Goal: Information Seeking & Learning: Learn about a topic

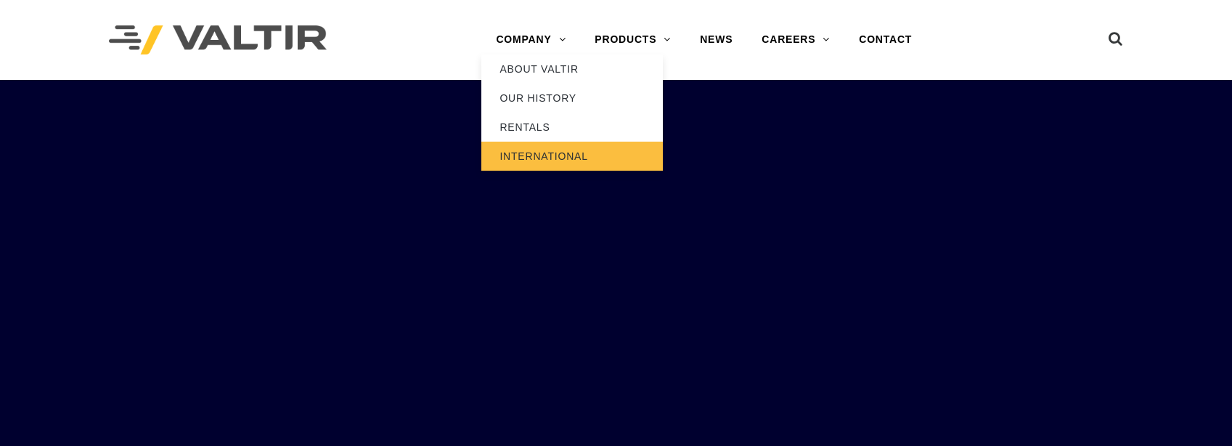
click at [539, 154] on link "INTERNATIONAL" at bounding box center [572, 156] width 182 height 29
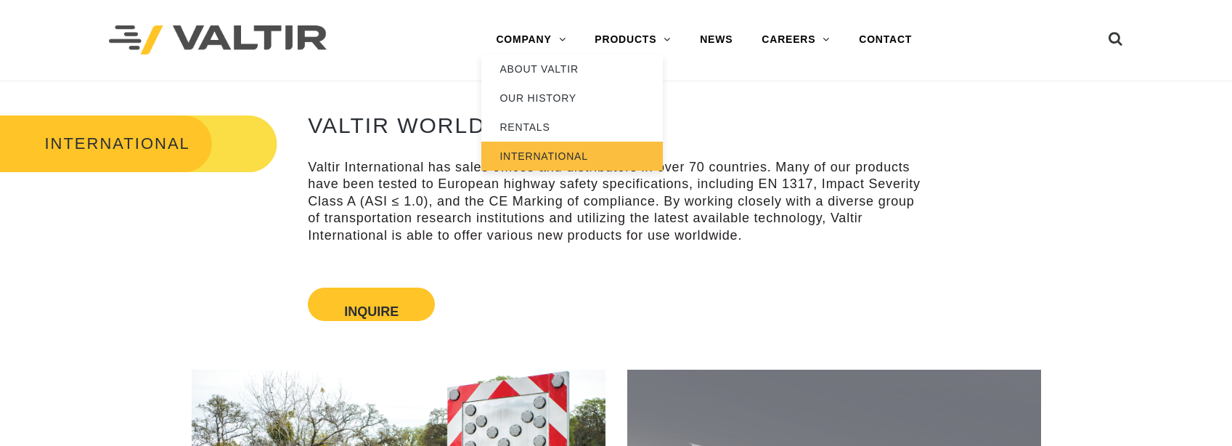
click at [519, 161] on link "INTERNATIONAL" at bounding box center [572, 156] width 182 height 29
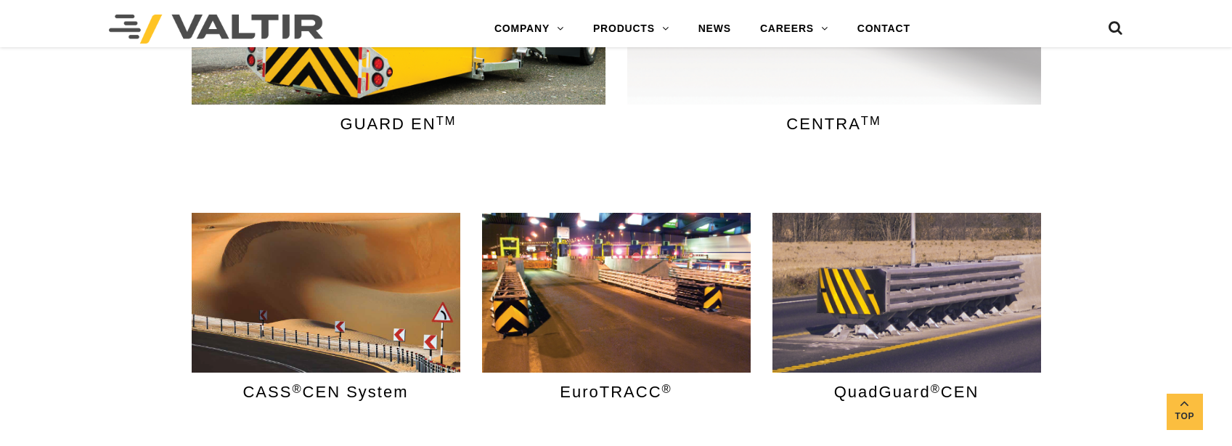
scroll to position [654, 0]
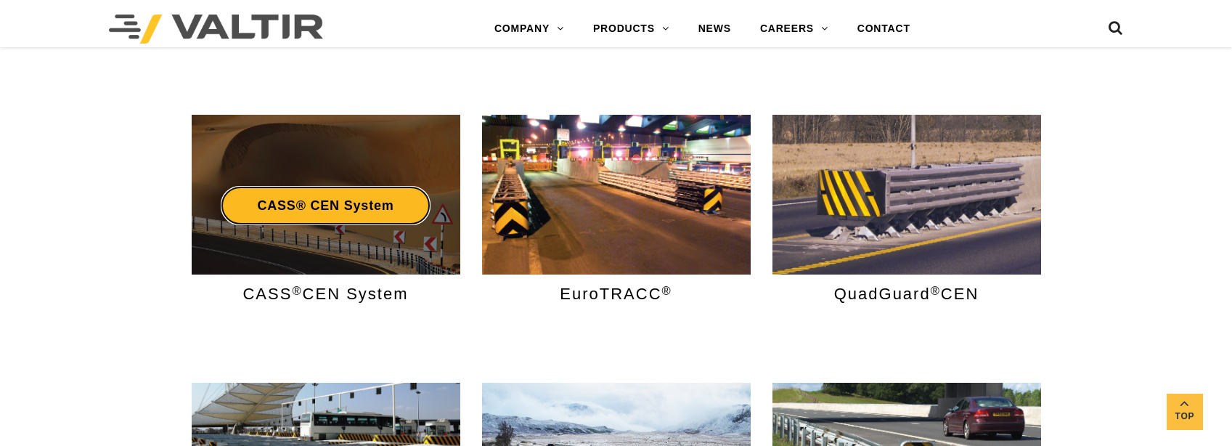
click at [323, 204] on link "CASS® CEN System" at bounding box center [325, 205] width 209 height 39
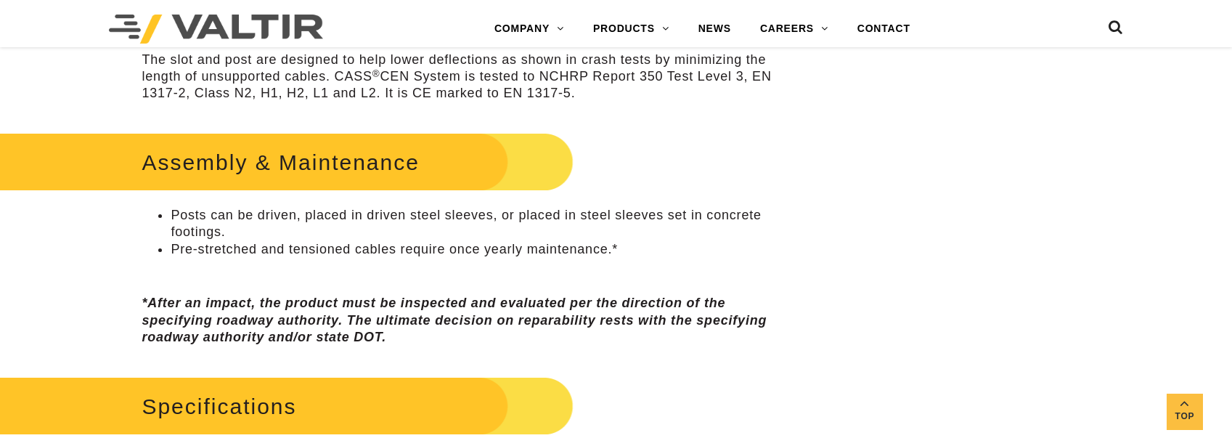
scroll to position [871, 0]
